Goal: Transaction & Acquisition: Purchase product/service

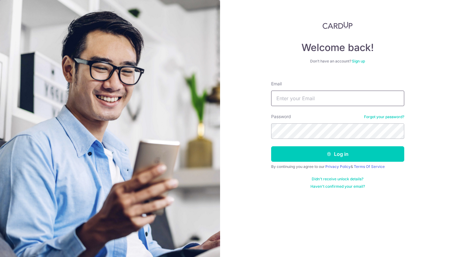
click at [334, 95] on input "Email" at bounding box center [337, 98] width 133 height 15
type input "khoomaverick@gmail.com"
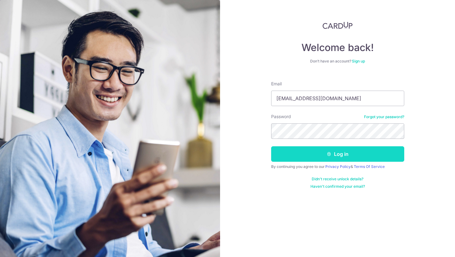
click at [331, 153] on icon "submit" at bounding box center [328, 154] width 5 height 5
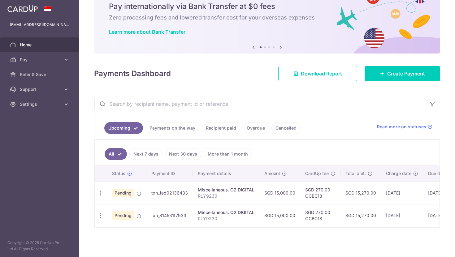
scroll to position [0, 61]
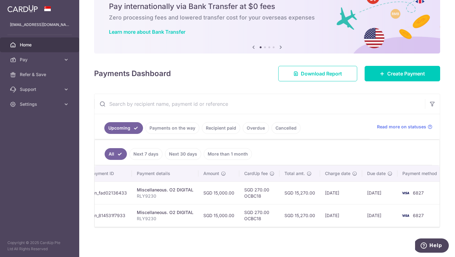
click at [286, 132] on link "Cancelled" at bounding box center [285, 128] width 29 height 12
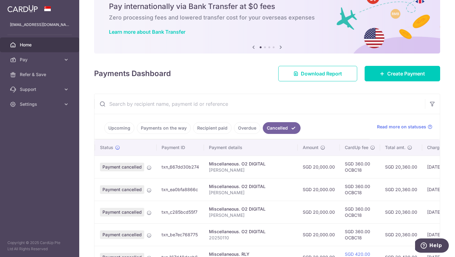
scroll to position [0, 22]
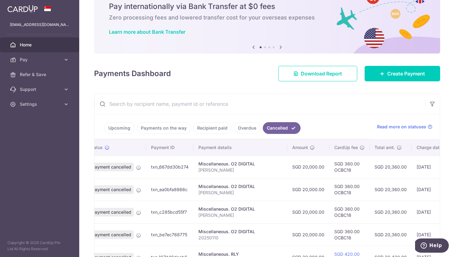
click at [156, 130] on link "Payments on the way" at bounding box center [164, 128] width 54 height 12
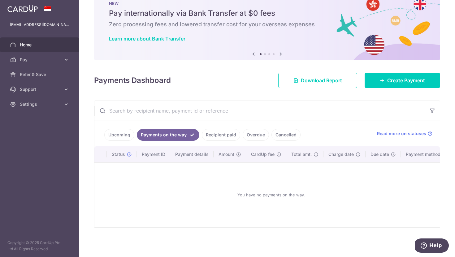
click at [202, 131] on link "Recipient paid" at bounding box center [221, 135] width 38 height 12
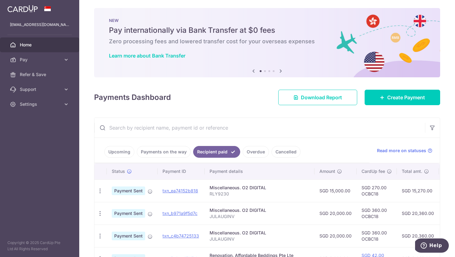
scroll to position [26, 0]
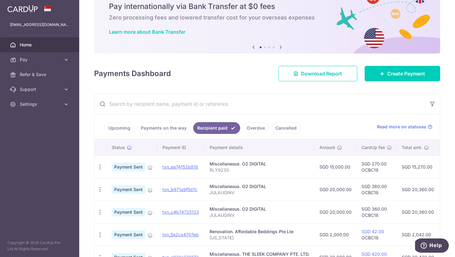
click at [247, 128] on link "Overdue" at bounding box center [255, 128] width 26 height 12
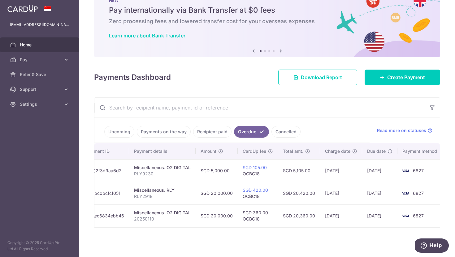
scroll to position [0, 0]
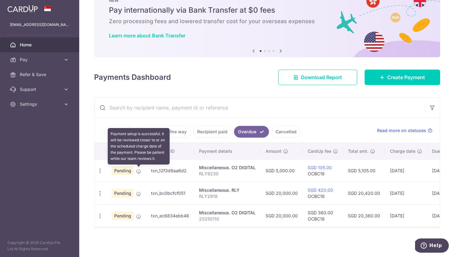
click at [136, 170] on icon at bounding box center [138, 171] width 5 height 5
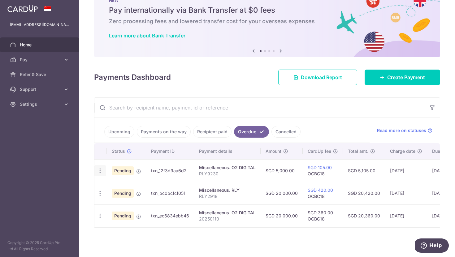
click at [97, 174] on icon "button" at bounding box center [100, 171] width 6 height 6
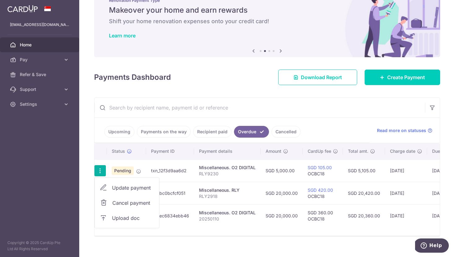
click at [115, 217] on span "Upload doc" at bounding box center [133, 217] width 42 height 7
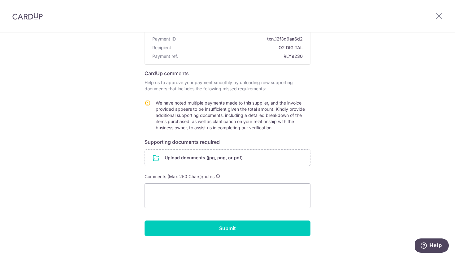
scroll to position [58, 0]
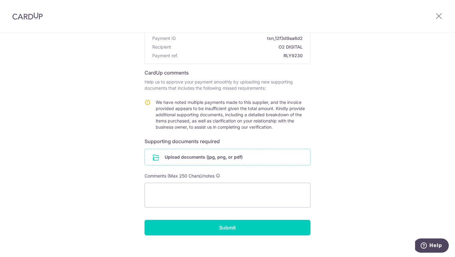
click at [187, 156] on input "file" at bounding box center [227, 157] width 165 height 16
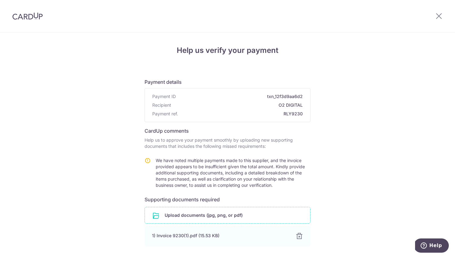
scroll to position [91, 0]
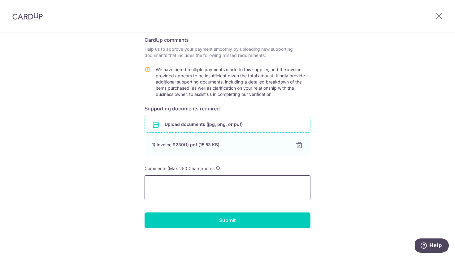
click at [229, 188] on textarea at bounding box center [227, 187] width 166 height 25
type textarea "Final payment for first set of cameras. Relationship = Business / Professional"
click at [239, 228] on div "Help us verify your payment Payment details Payment ID txn_12f3d9aa6d2 Recipien…" at bounding box center [227, 99] width 455 height 315
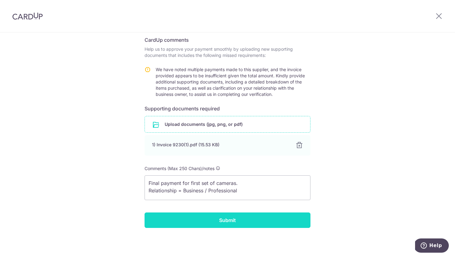
click at [236, 224] on input "Submit" at bounding box center [227, 219] width 166 height 15
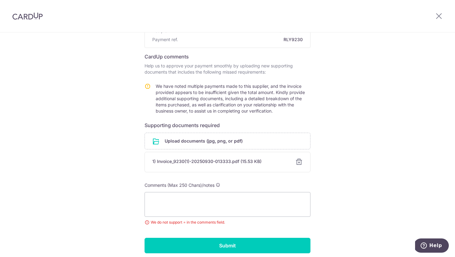
scroll to position [73, 0]
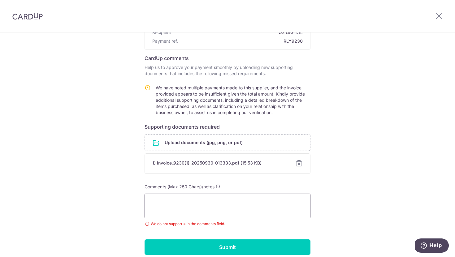
click at [238, 199] on textarea at bounding box center [227, 206] width 166 height 25
drag, startPoint x: 195, startPoint y: 208, endPoint x: 149, endPoint y: 212, distance: 46.5
click at [149, 212] on textarea "Last installment for first camera. We are 2 companies doing business with each …" at bounding box center [227, 206] width 166 height 25
drag, startPoint x: 268, startPoint y: 209, endPoint x: 240, endPoint y: 210, distance: 27.2
click at [240, 210] on textarea "Last installment for first camera. We are 1 individual doing business with each…" at bounding box center [227, 206] width 166 height 25
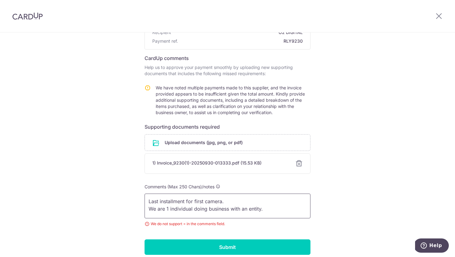
type textarea "Last installment for first camera. We are 1 individual doing business with an e…"
click at [91, 217] on div "Help us verify your payment Payment details Payment ID txn_12f3d9aa6d2 Recipien…" at bounding box center [227, 122] width 455 height 324
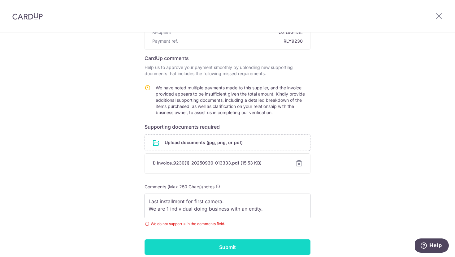
click at [175, 243] on input "Submit" at bounding box center [227, 246] width 166 height 15
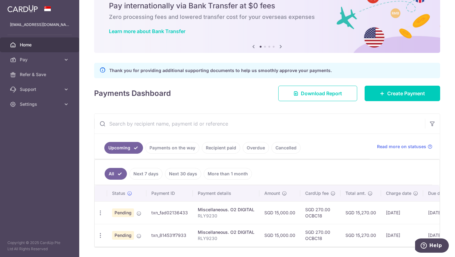
scroll to position [0, 61]
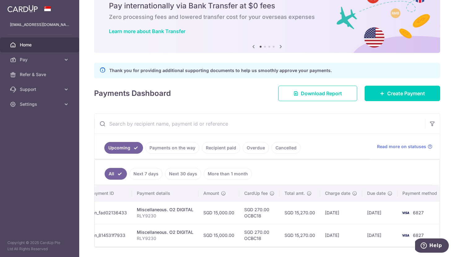
click at [156, 175] on link "Next 7 days" at bounding box center [145, 174] width 33 height 12
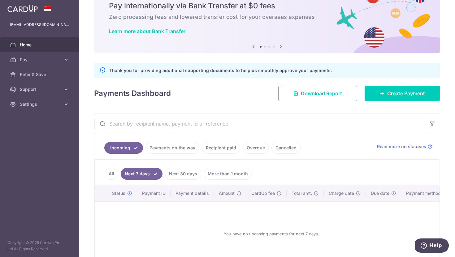
click at [174, 177] on link "Next 30 days" at bounding box center [183, 174] width 36 height 12
click at [210, 176] on link "More than 1 month" at bounding box center [228, 174] width 48 height 12
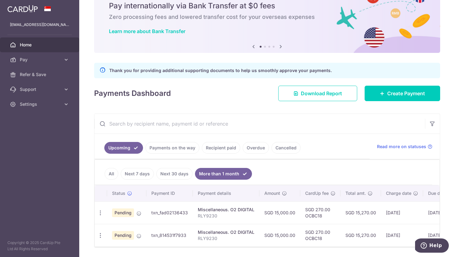
click at [168, 151] on link "Payments on the way" at bounding box center [172, 148] width 54 height 12
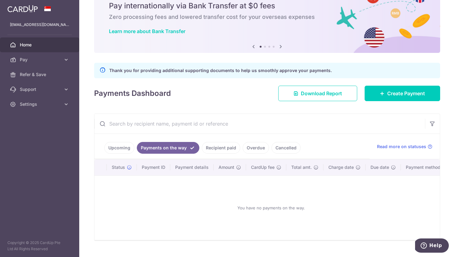
click at [215, 147] on link "Recipient paid" at bounding box center [221, 148] width 38 height 12
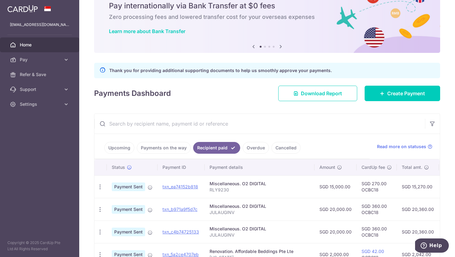
click at [248, 148] on link "Overdue" at bounding box center [255, 148] width 26 height 12
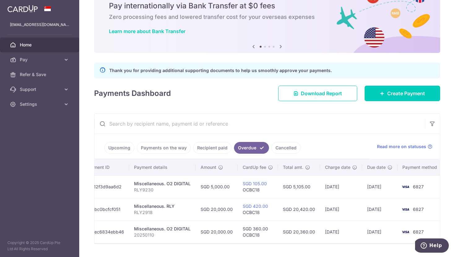
scroll to position [0, 0]
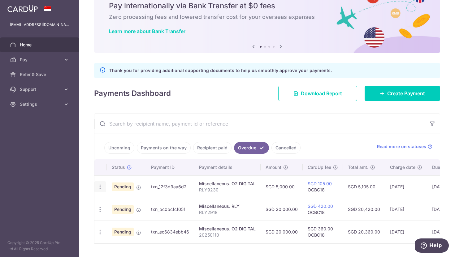
click at [99, 189] on icon "button" at bounding box center [100, 187] width 6 height 6
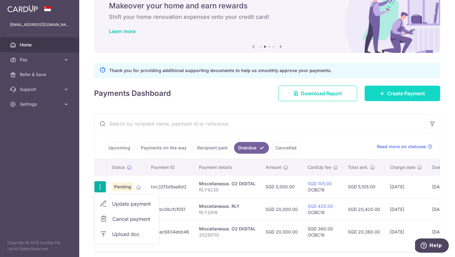
click at [397, 94] on span "Create Payment" at bounding box center [406, 93] width 38 height 7
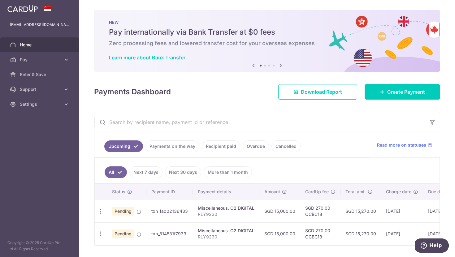
scroll to position [18, 0]
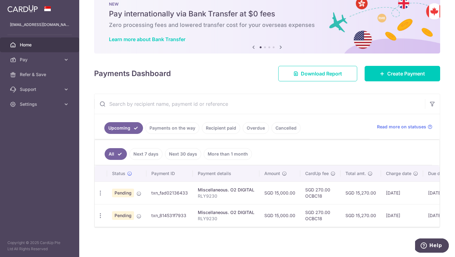
click at [259, 127] on link "Overdue" at bounding box center [255, 128] width 26 height 12
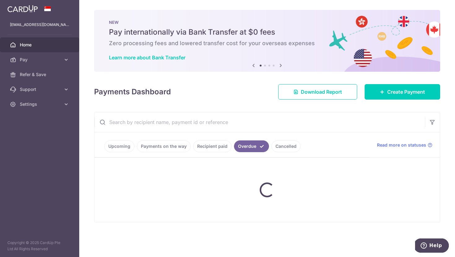
scroll to position [0, 0]
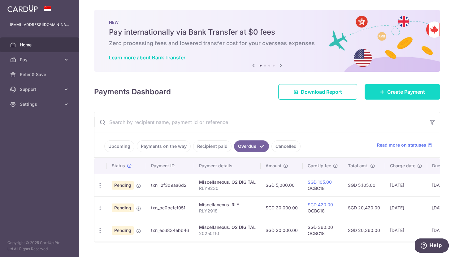
click at [372, 90] on link "Create Payment" at bounding box center [401, 91] width 75 height 15
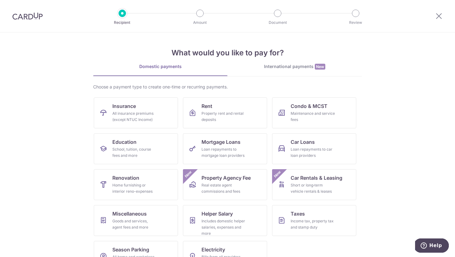
scroll to position [20, 0]
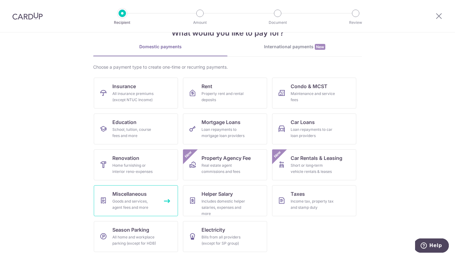
click at [141, 192] on span "Miscellaneous" at bounding box center [129, 193] width 34 height 7
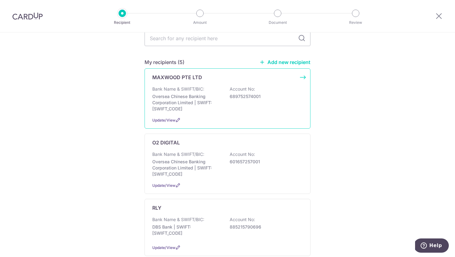
scroll to position [68, 0]
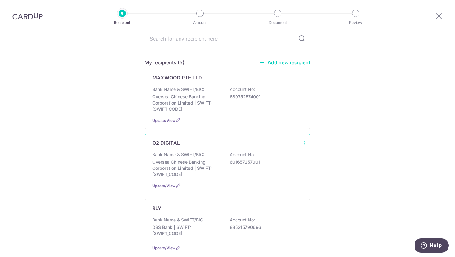
click at [210, 165] on p "Oversea Chinese Banking Corporation Limited | SWIFT: [SWIFT_CODE]" at bounding box center [186, 168] width 69 height 19
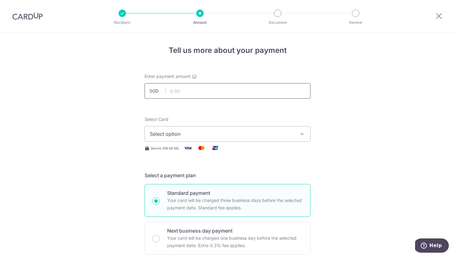
click at [172, 92] on input "text" at bounding box center [227, 90] width 166 height 15
type input "5,000.00"
click at [251, 129] on button "Select option" at bounding box center [227, 133] width 166 height 15
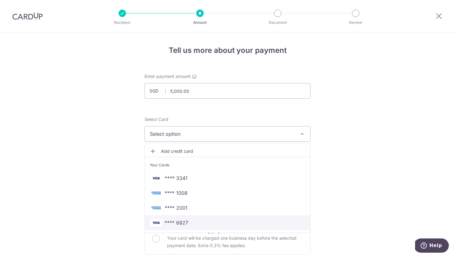
click at [216, 225] on span "**** 6827" at bounding box center [227, 222] width 155 height 7
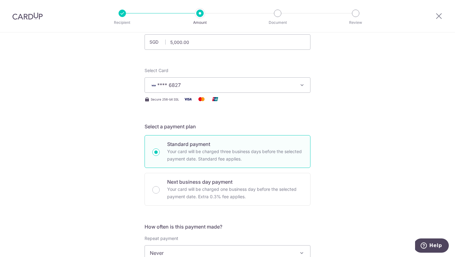
scroll to position [58, 0]
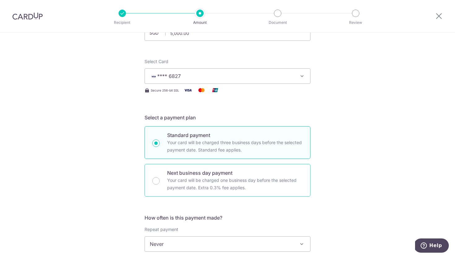
click at [188, 190] on p "Your card will be charged one business day before the selected payment date. Ex…" at bounding box center [234, 184] width 135 height 15
click at [160, 185] on input "Next business day payment Your card will be charged one business day before the…" at bounding box center [155, 180] width 7 height 7
radio input "false"
radio input "true"
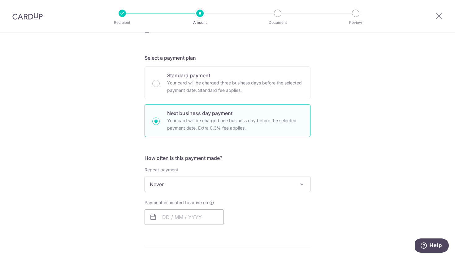
scroll to position [152, 0]
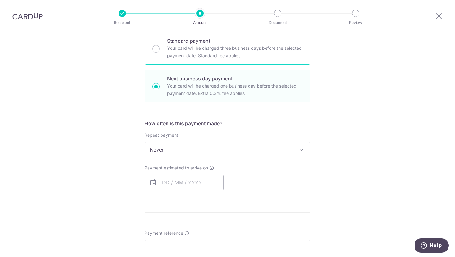
click at [177, 45] on p "Your card will be charged three business days before the selected payment date.…" at bounding box center [234, 52] width 135 height 15
click at [160, 45] on input "Standard payment Your card will be charged three business days before the selec…" at bounding box center [155, 48] width 7 height 7
click at [185, 95] on p "Your card will be charged one business day before the selected payment date. Ex…" at bounding box center [234, 89] width 135 height 15
click at [160, 90] on input "Next business day payment Your card will be charged one business day before the…" at bounding box center [155, 86] width 7 height 7
radio input "false"
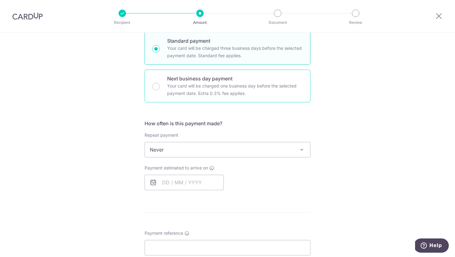
radio input "true"
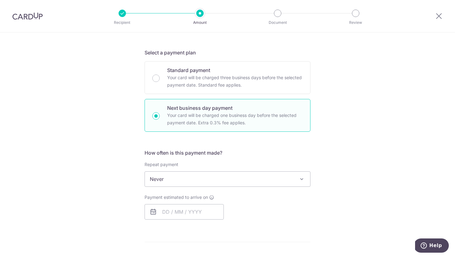
scroll to position [119, 0]
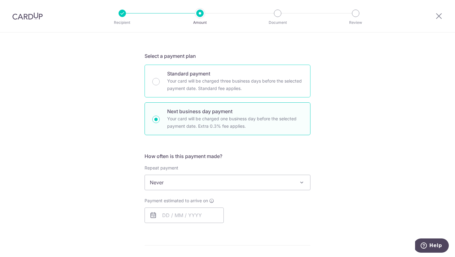
click at [185, 91] on p "Your card will be charged three business days before the selected payment date.…" at bounding box center [234, 84] width 135 height 15
click at [160, 85] on input "Standard payment Your card will be charged three business days before the selec…" at bounding box center [155, 81] width 7 height 7
radio input "true"
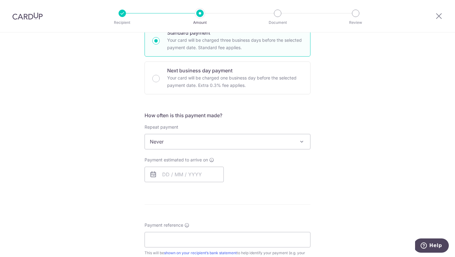
scroll to position [166, 0]
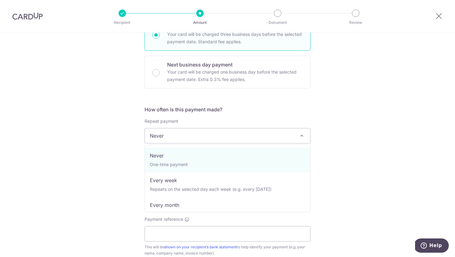
click at [191, 139] on span "Never" at bounding box center [227, 135] width 165 height 15
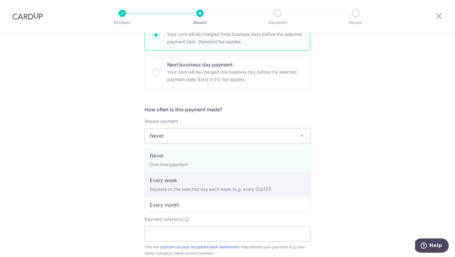
select select "2"
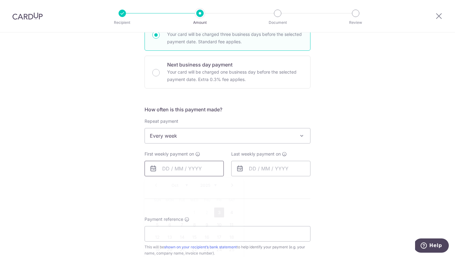
click at [213, 168] on input "text" at bounding box center [183, 168] width 79 height 15
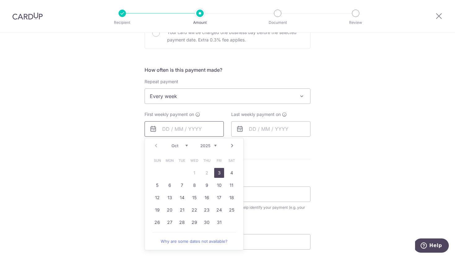
scroll to position [206, 0]
click at [135, 80] on div "Tell us more about your payment Enter payment amount SGD 5,000.00 5000.00 Selec…" at bounding box center [227, 101] width 455 height 551
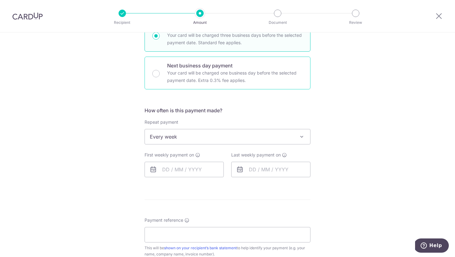
scroll to position [160, 0]
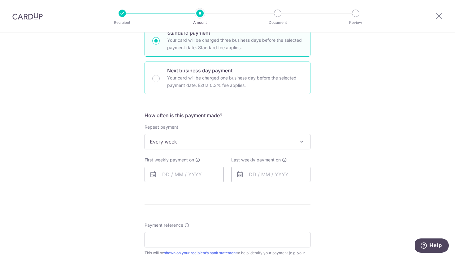
click at [157, 64] on div "Next business day payment Your card will be charged one business day before the…" at bounding box center [227, 78] width 166 height 33
radio input "false"
radio input "true"
click at [178, 168] on input "text" at bounding box center [183, 174] width 79 height 15
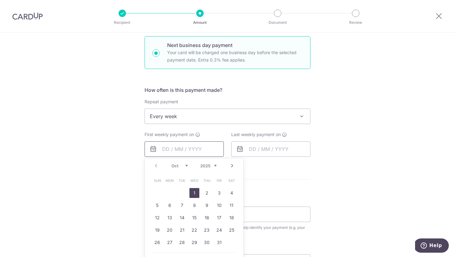
scroll to position [191, 0]
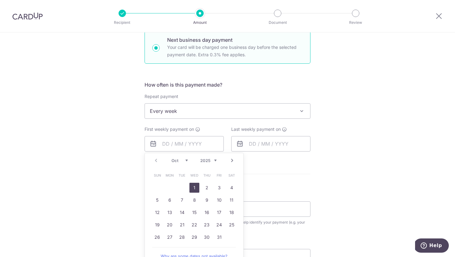
click at [192, 188] on link "1" at bounding box center [194, 188] width 10 height 10
type input "[DATE]"
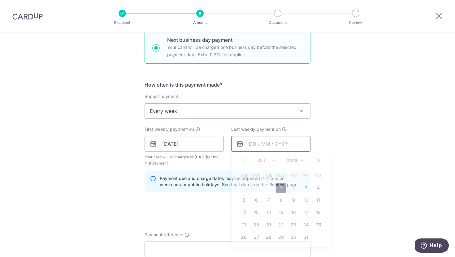
click at [249, 142] on input "text" at bounding box center [270, 143] width 79 height 15
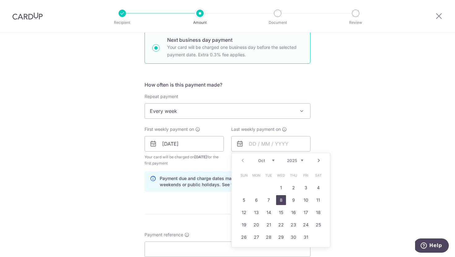
click at [284, 200] on link "8" at bounding box center [281, 200] width 10 height 10
type input "08/10/2025"
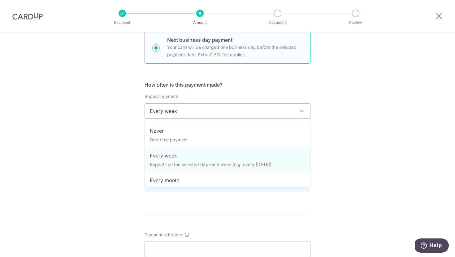
click at [230, 110] on span "Every week" at bounding box center [227, 111] width 165 height 15
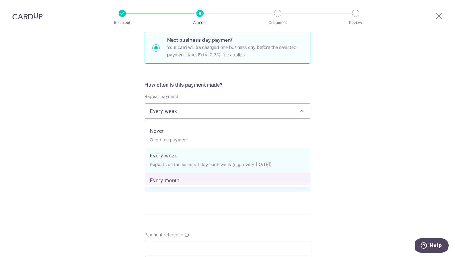
select select "3"
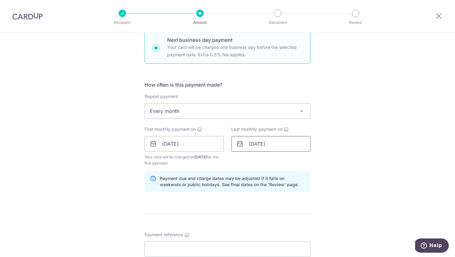
click at [253, 146] on input "08/10/2025" at bounding box center [270, 143] width 79 height 15
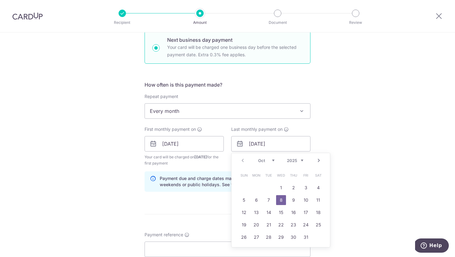
click at [317, 161] on link "Next" at bounding box center [318, 160] width 7 height 7
click at [315, 186] on link "1" at bounding box center [318, 188] width 10 height 10
type input "01/11/2025"
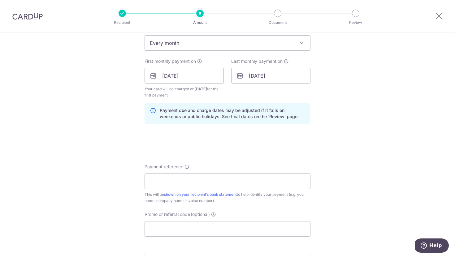
scroll to position [258, 0]
click at [217, 187] on input "Payment reference" at bounding box center [227, 182] width 166 height 15
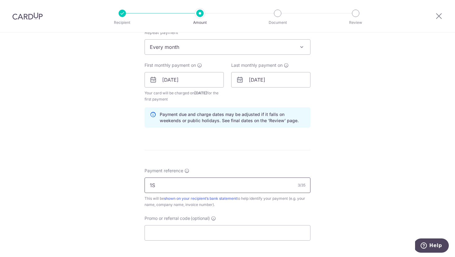
type input "1"
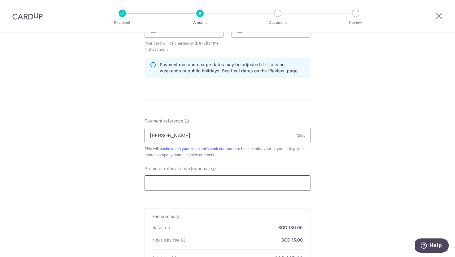
scroll to position [309, 0]
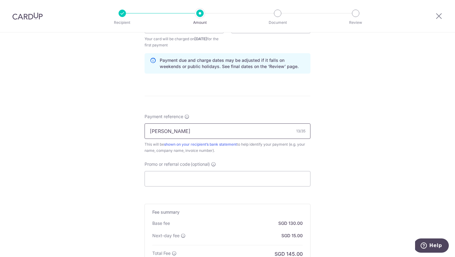
type input "JEREMY CAMERA"
click at [183, 191] on form "Enter payment amount SGD 5,000.00 5000.00 Select Card **** 6827 Add credit card…" at bounding box center [227, 39] width 166 height 551
click at [182, 178] on input "Promo or referral code (optional)" at bounding box center [227, 178] width 166 height 15
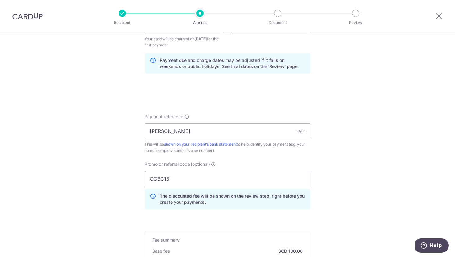
type input "OCBC18"
click at [113, 194] on div "Tell us more about your payment Enter payment amount SGD 5,000.00 5000.00 Selec…" at bounding box center [227, 47] width 455 height 649
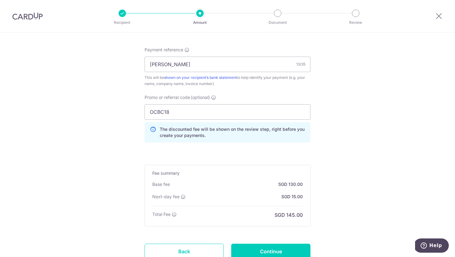
scroll to position [384, 0]
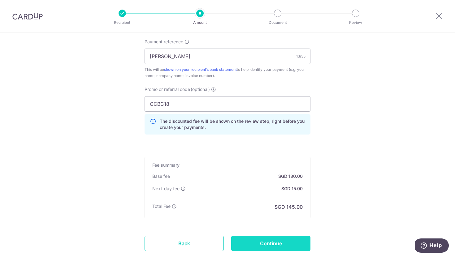
click at [274, 242] on input "Continue" at bounding box center [270, 243] width 79 height 15
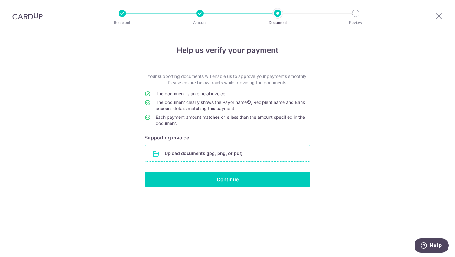
click at [258, 153] on input "file" at bounding box center [227, 153] width 165 height 16
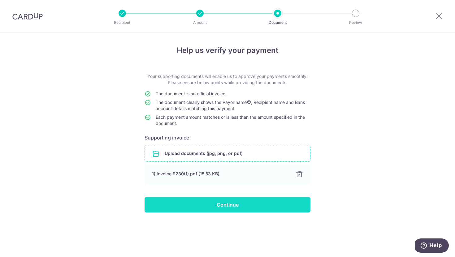
click at [226, 208] on input "Continue" at bounding box center [227, 204] width 166 height 15
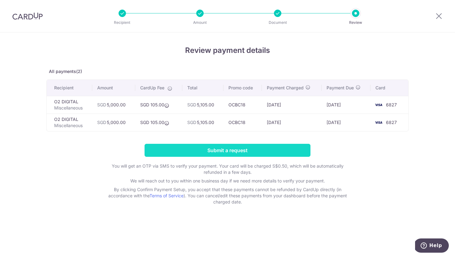
click at [182, 150] on input "Submit a request" at bounding box center [227, 150] width 166 height 13
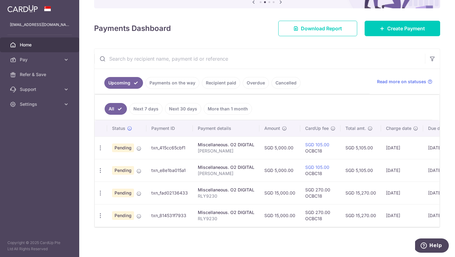
scroll to position [0, 61]
